Goal: Transaction & Acquisition: Purchase product/service

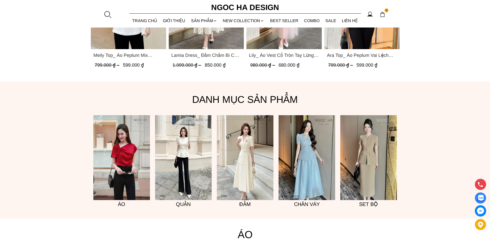
scroll to position [386, 0]
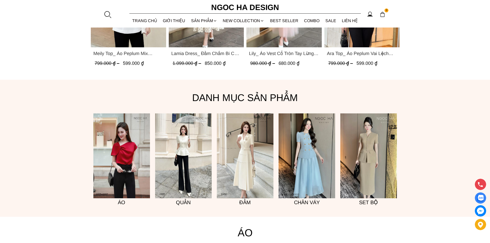
click at [196, 162] on img at bounding box center [183, 155] width 57 height 85
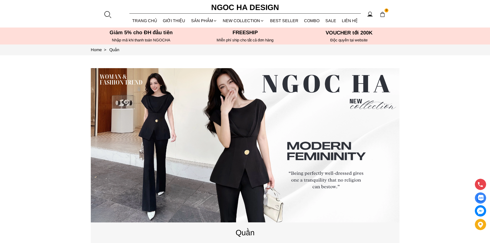
scroll to position [103, 0]
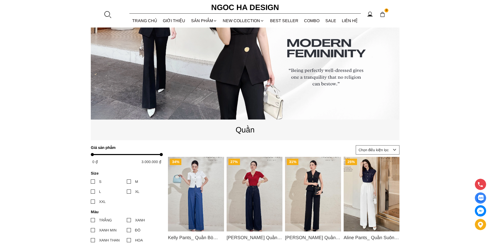
drag, startPoint x: 208, startPoint y: 156, endPoint x: 199, endPoint y: 145, distance: 14.7
click at [199, 145] on section "34% Kelly Pants_ Quần Bò Suông Màu Xanh Q066 950.000 ₫ 630.000 ₫ (0.0) 27% Kayt…" at bounding box center [245, 217] width 490 height 531
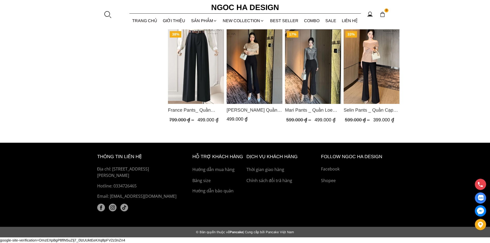
scroll to position [392, 0]
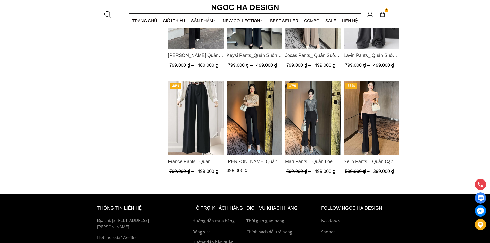
click at [481, 199] on img at bounding box center [480, 198] width 6 height 6
